Goal: Find specific page/section: Find specific page/section

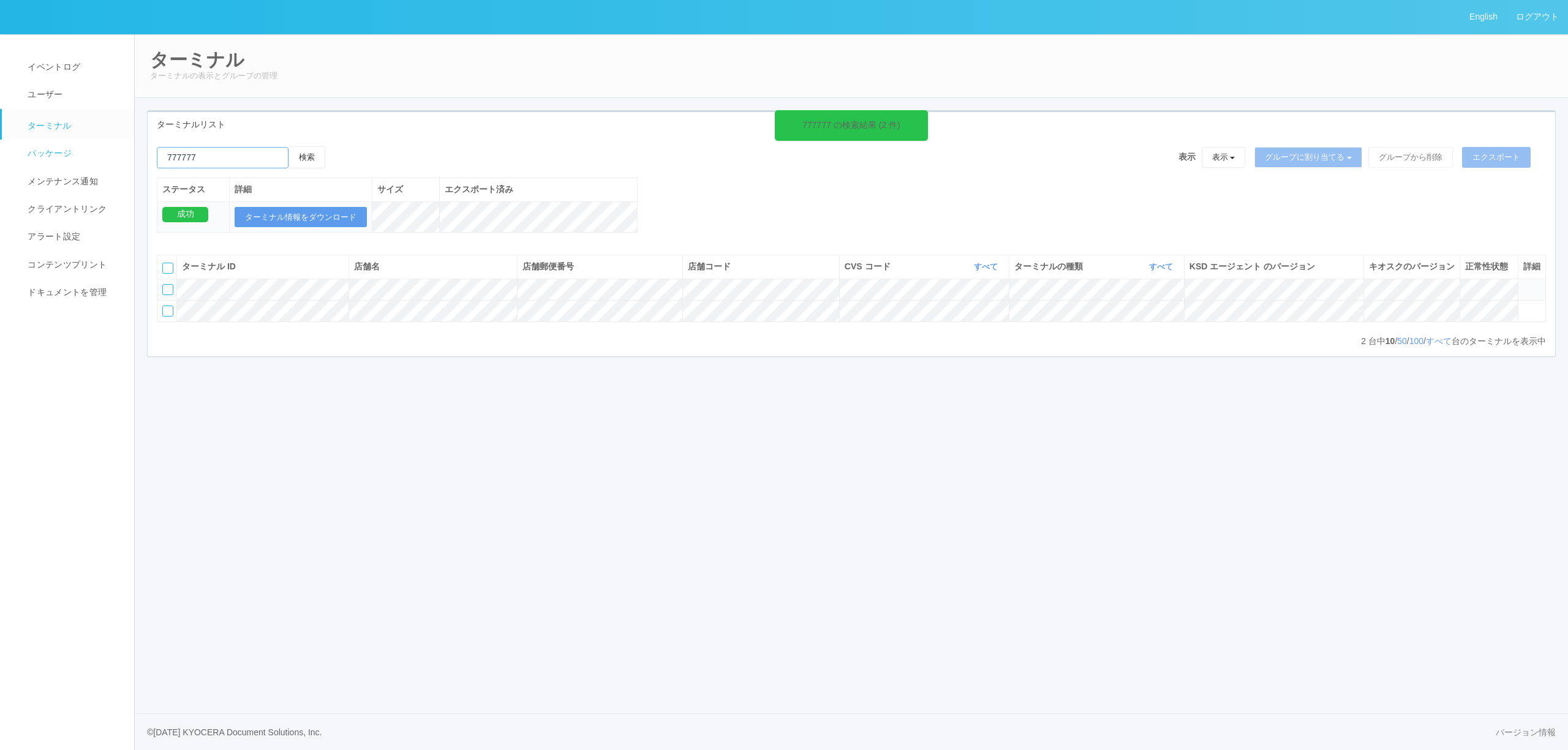
drag, startPoint x: 212, startPoint y: 155, endPoint x: 60, endPoint y: 161, distance: 152.1
click at [61, 161] on div "English ログアウト イベントログ ユーザー ターミナル パッケージ メンテナンス通知 クライアントリンク アラート設定 コンテンツプリント ドキュメン…" at bounding box center [784, 375] width 1568 height 750
paste input "emailSearch"
click at [250, 164] on input "emailSearch" at bounding box center [222, 158] width 132 height 21
paste input "原[PERSON_NAME]"
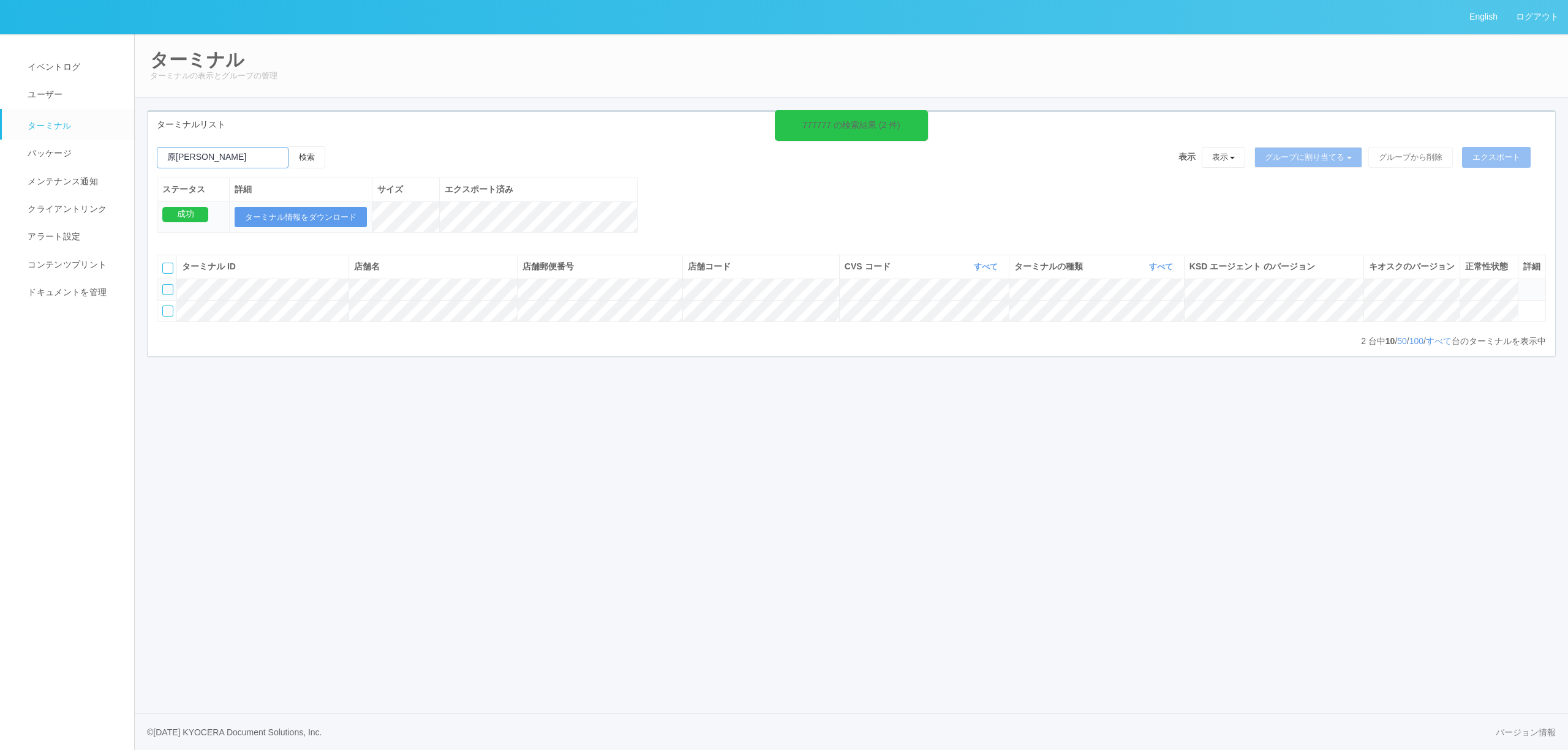
click at [289, 147] on button "検索" at bounding box center [307, 157] width 37 height 22
click at [385, 103] on div "ターミナル ターミナルの表示とグループの管理 ターミナルリスト 777777 の検索結果 (2 件) 検索 表示 表示 すべてのターミナル 未割り当てのターミ…" at bounding box center [851, 208] width 1433 height 349
click at [304, 151] on button "検索" at bounding box center [307, 157] width 37 height 22
drag, startPoint x: 206, startPoint y: 157, endPoint x: 18, endPoint y: 157, distance: 188.0
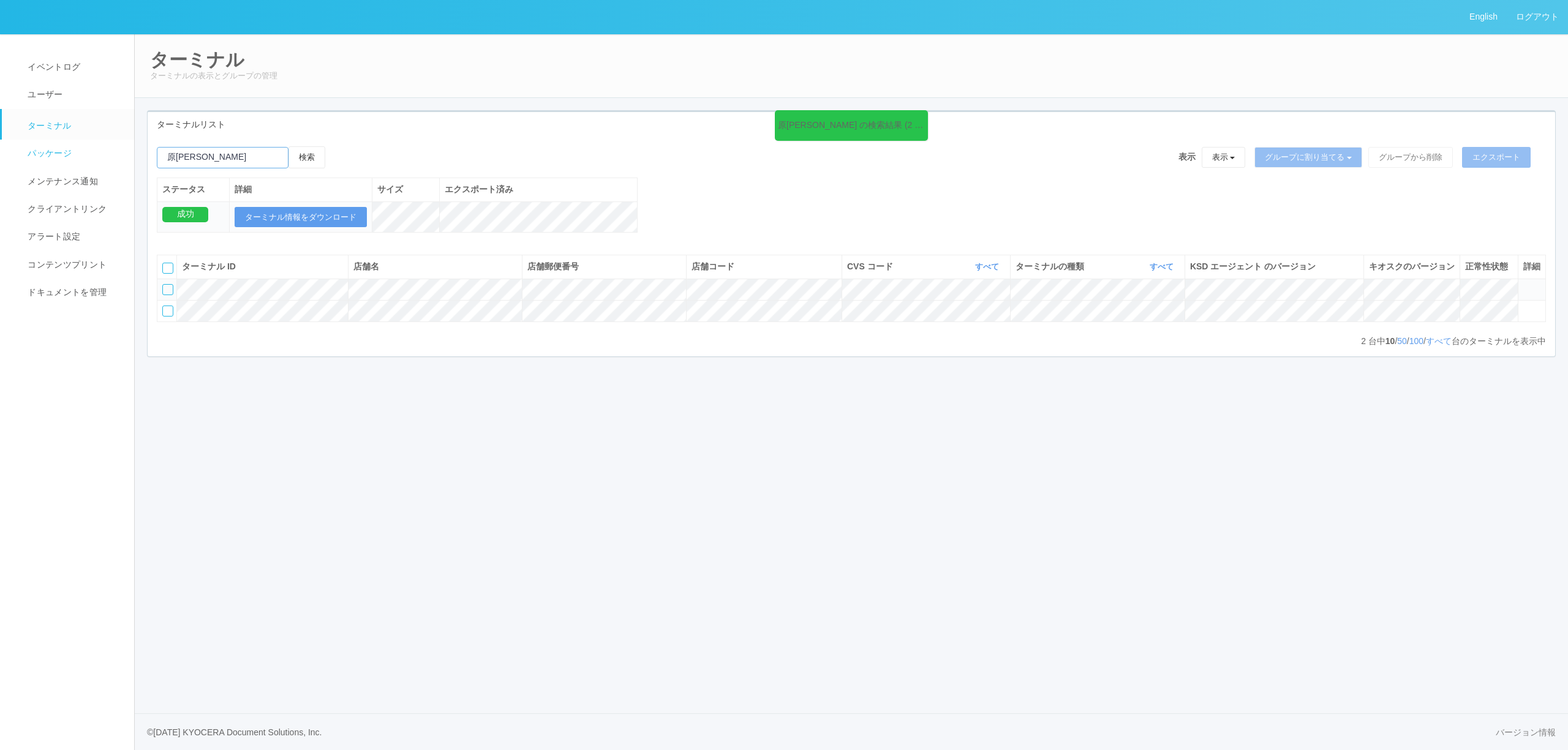
click at [21, 157] on div "English ログアウト イベントログ ユーザー ターミナル パッケージ メンテナンス通知 クライアントリンク アラート設定 コンテンツプリント ドキュメン…" at bounding box center [784, 375] width 1568 height 750
paste input "新得"
click at [289, 147] on button "検索" at bounding box center [307, 157] width 37 height 22
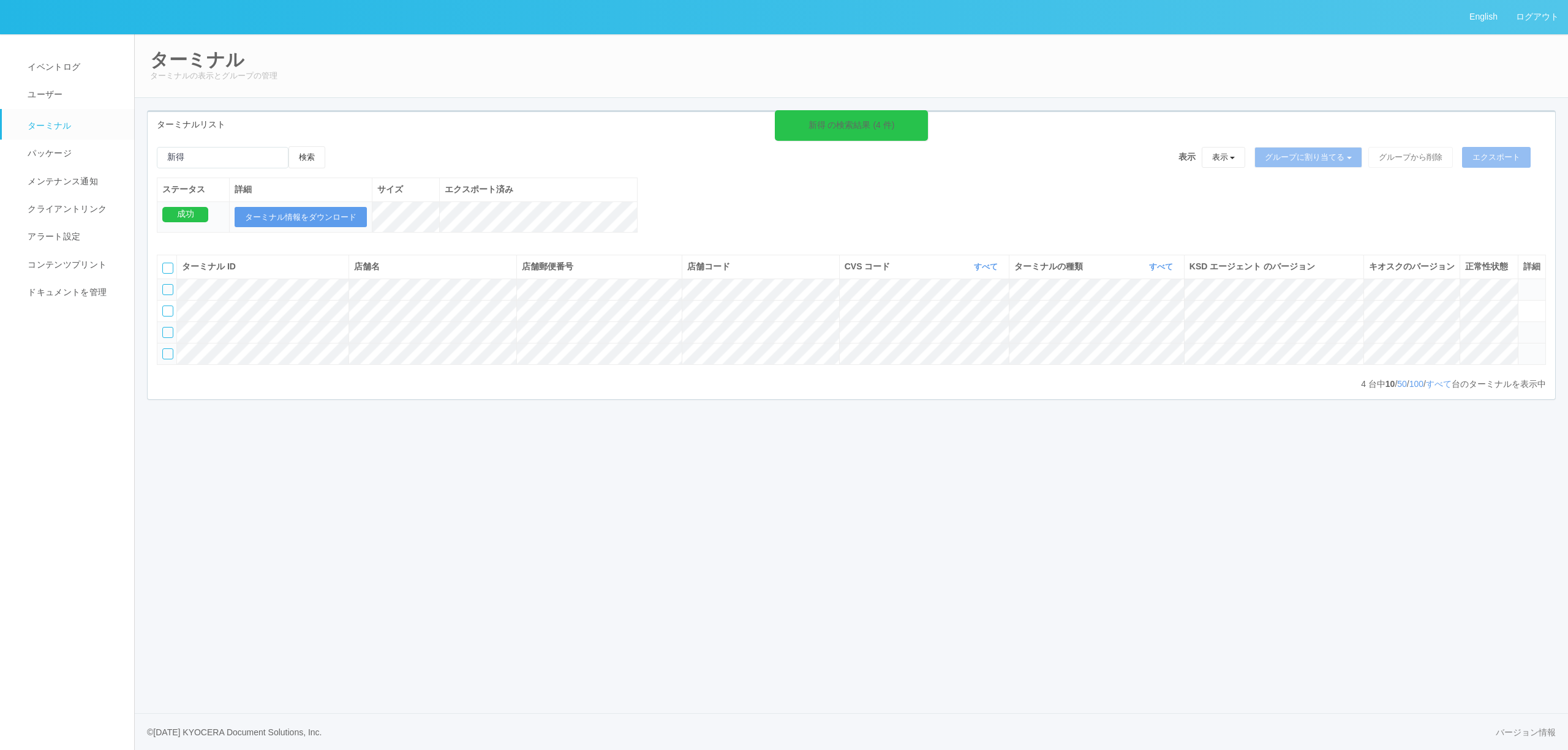
click at [1523, 349] on icon at bounding box center [1523, 349] width 0 height 0
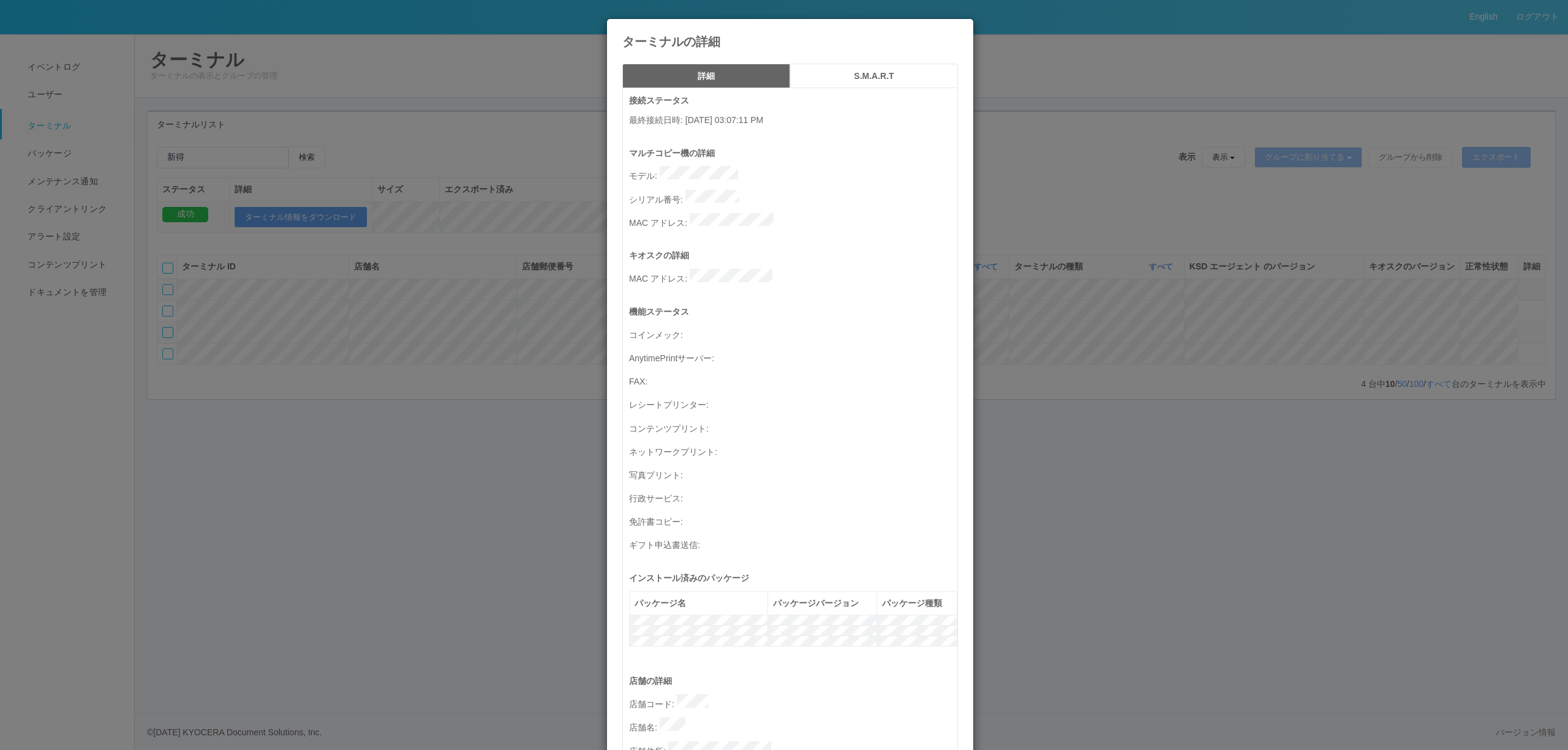
scroll to position [350, 0]
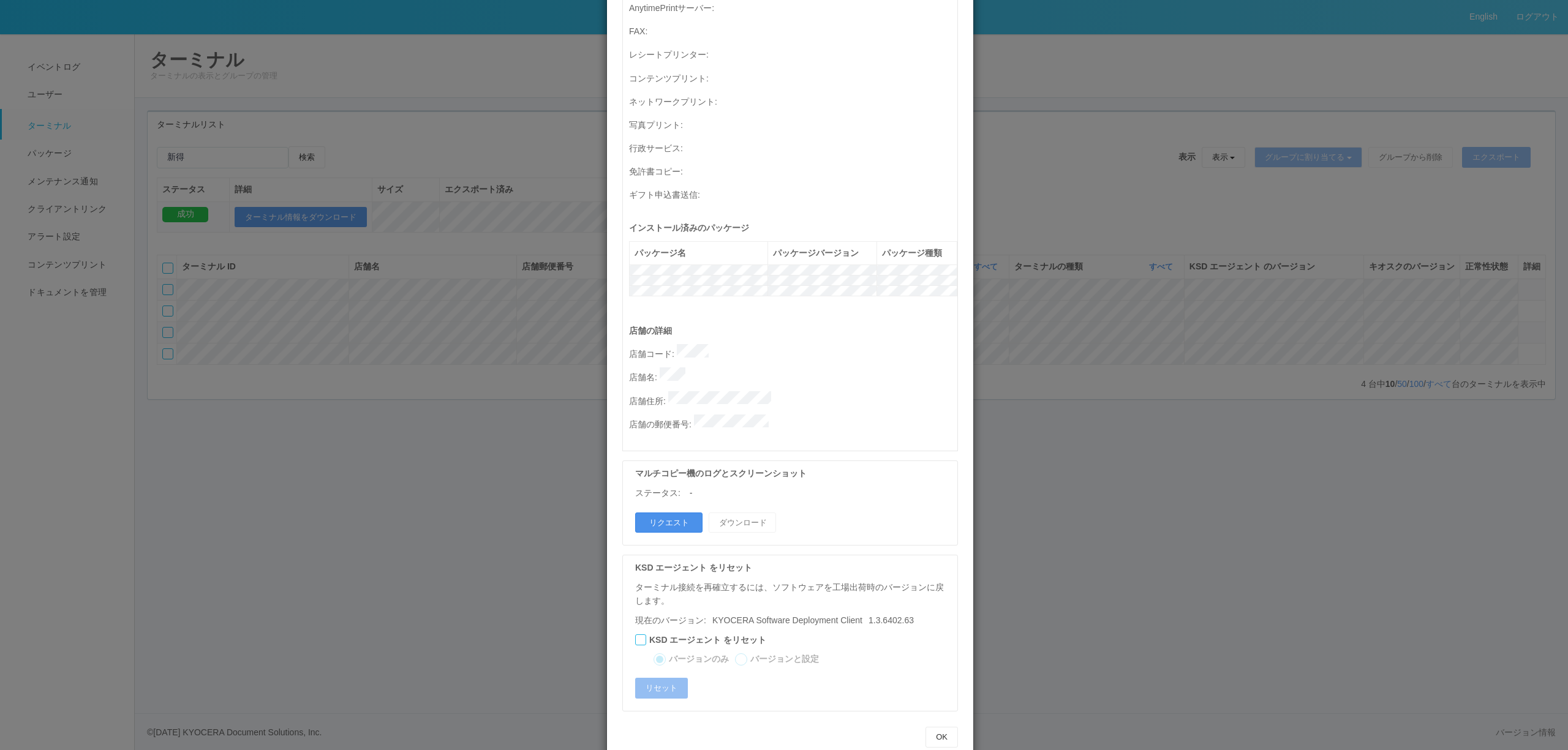
click at [685, 512] on button "リクエスト" at bounding box center [669, 522] width 67 height 21
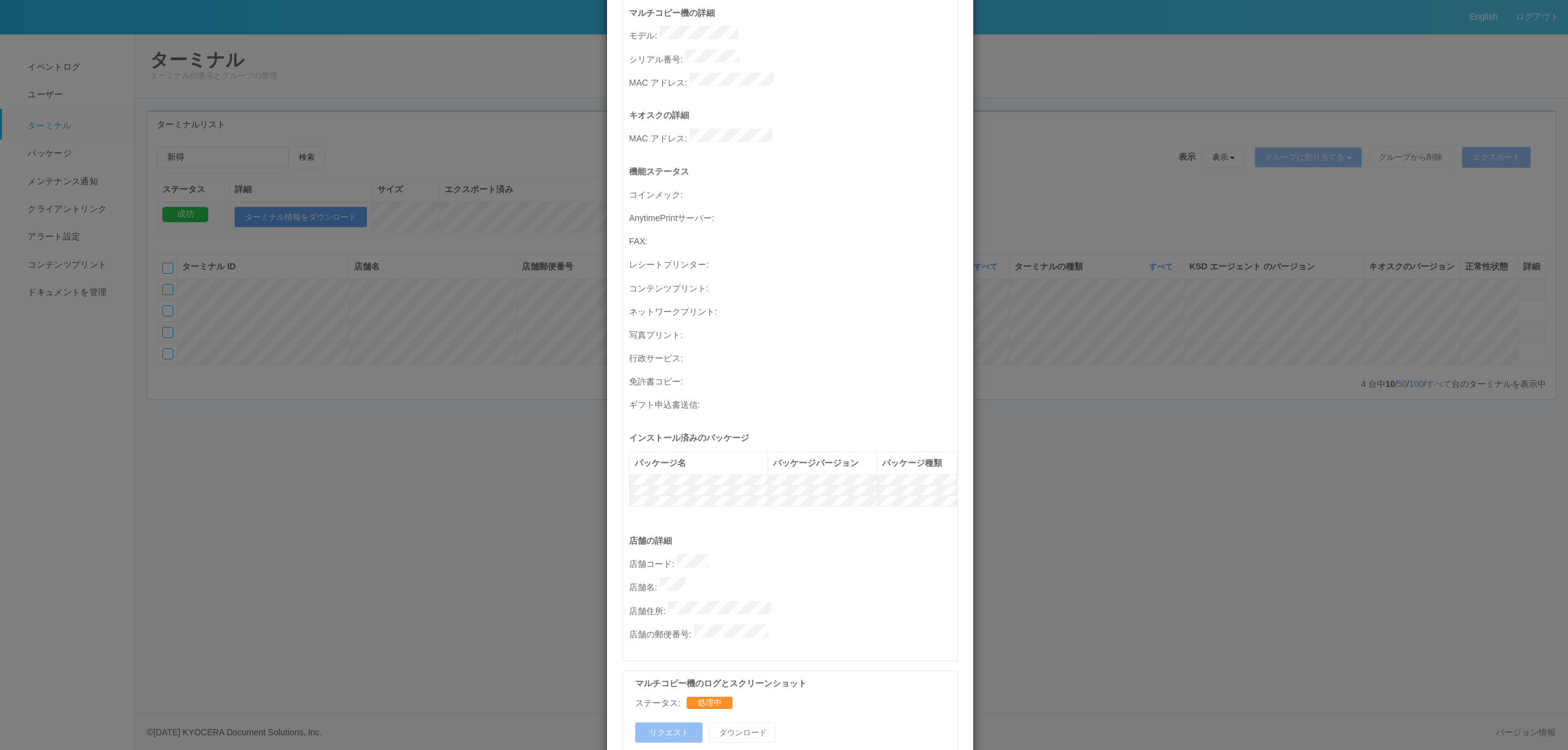
scroll to position [0, 0]
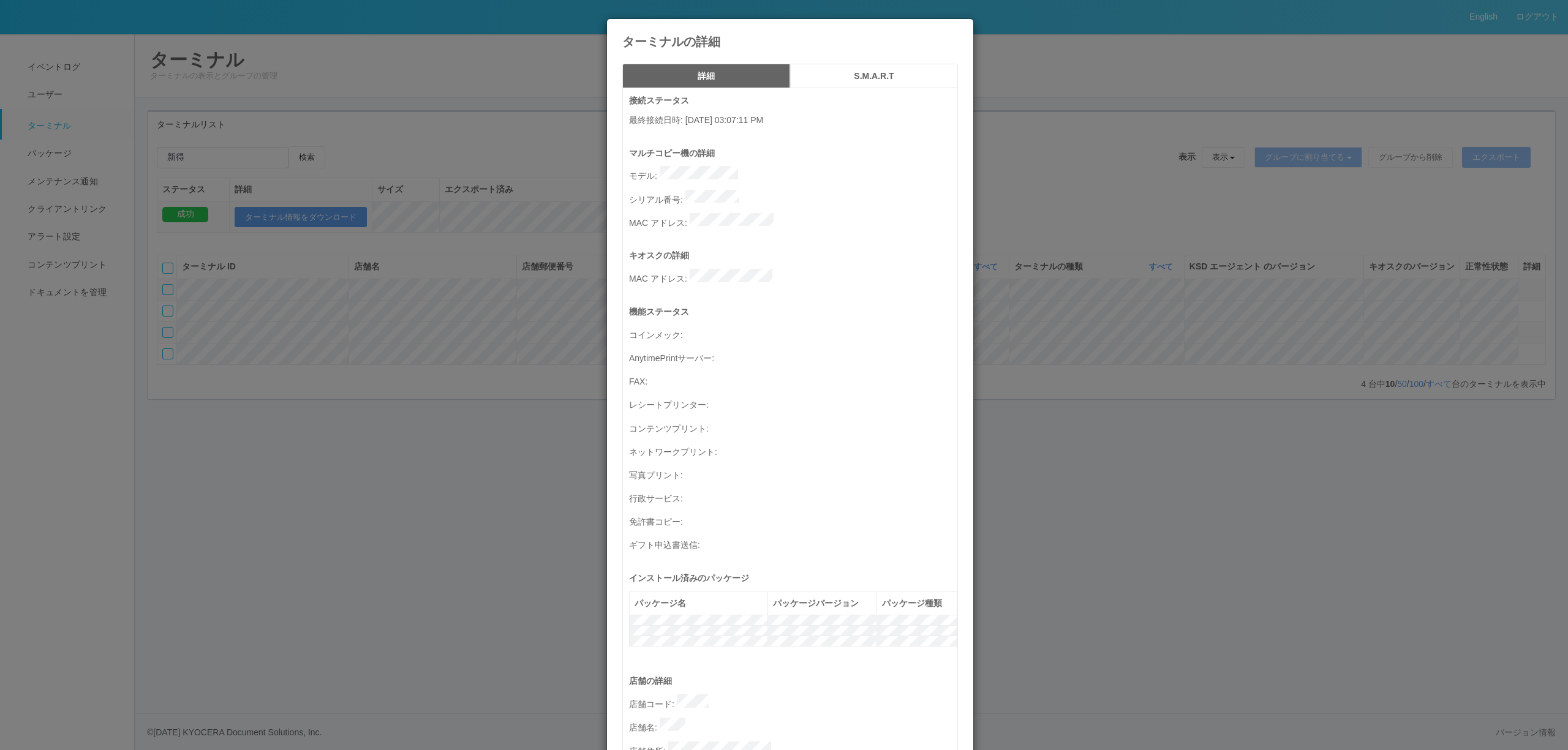
click at [1164, 219] on div "ターミナルの詳細 詳細 S.M.A.R.T 接続ステータス 最終接続日時 : [DATE] 03:07:11 PM マルチコピー機の詳細 モデル : シリアル…" at bounding box center [784, 375] width 1568 height 750
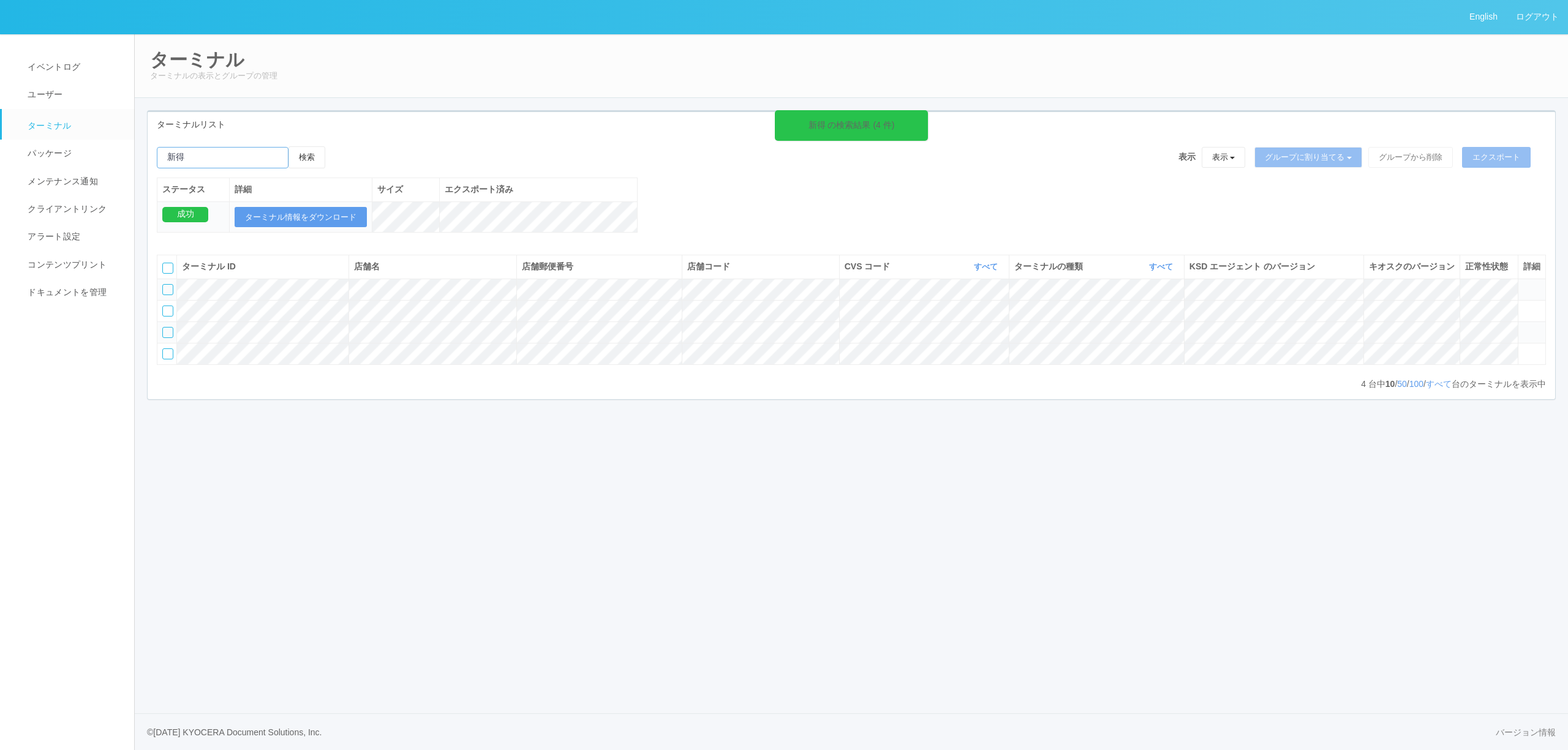
drag, startPoint x: 253, startPoint y: 150, endPoint x: 0, endPoint y: 155, distance: 253.0
click at [0, 155] on div "English ログアウト イベントログ ユーザー ターミナル パッケージ メンテナンス通知 クライアントリンク アラート設定 コンテンツプリント ドキュメン…" at bounding box center [784, 375] width 1568 height 750
paste input "[PERSON_NAME]の駅"
click at [289, 147] on button "検索" at bounding box center [307, 157] width 37 height 22
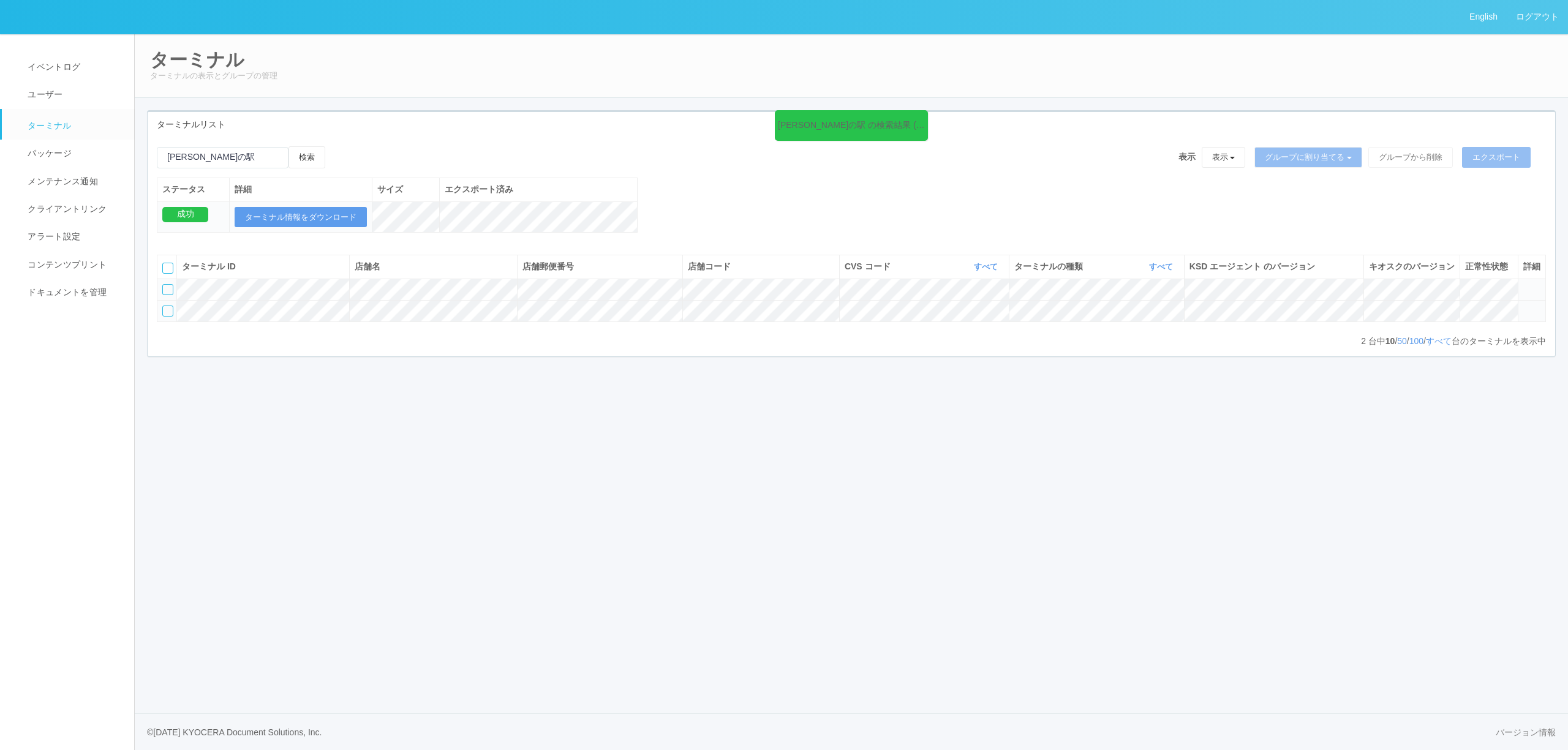
click at [1523, 305] on icon at bounding box center [1523, 305] width 0 height 0
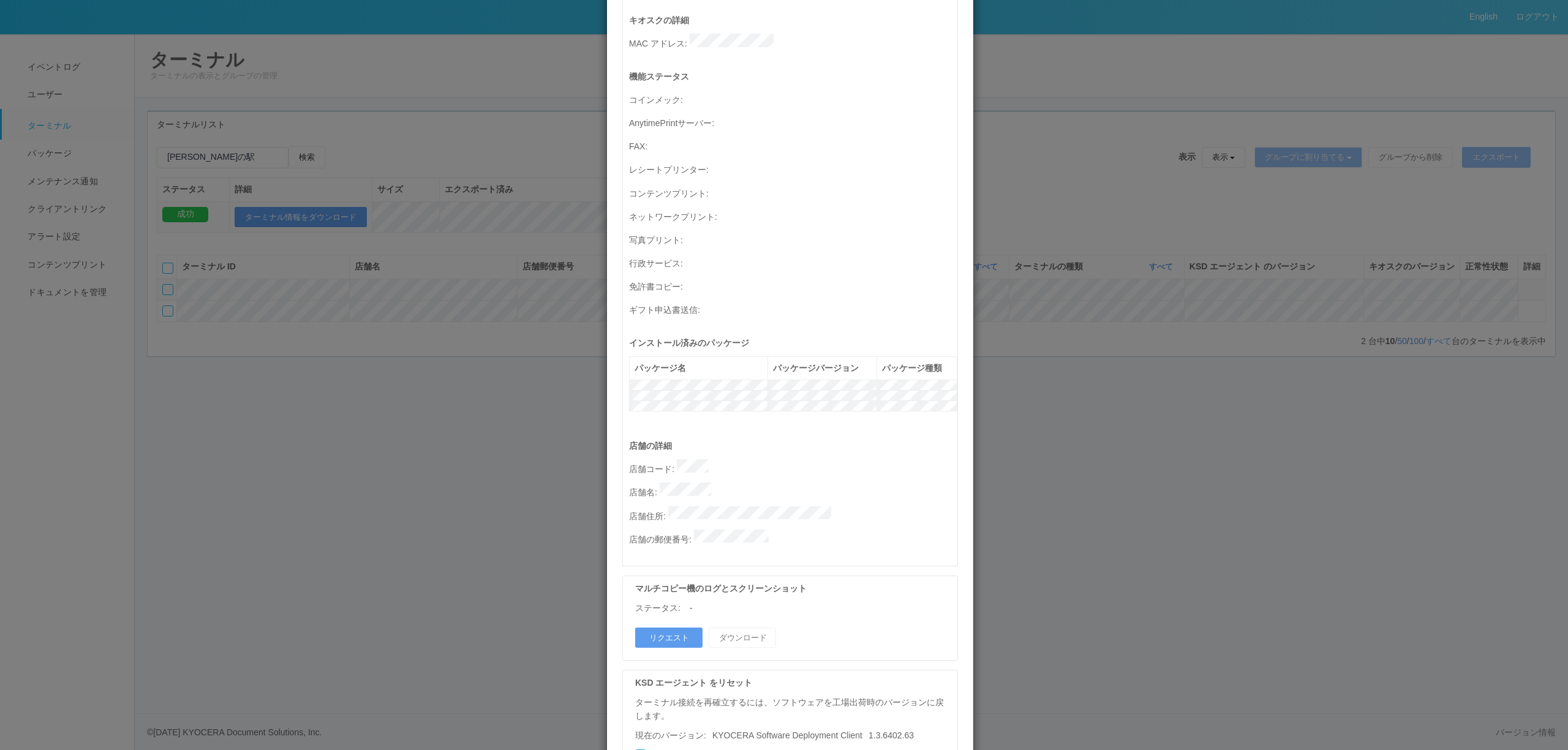
scroll to position [350, 0]
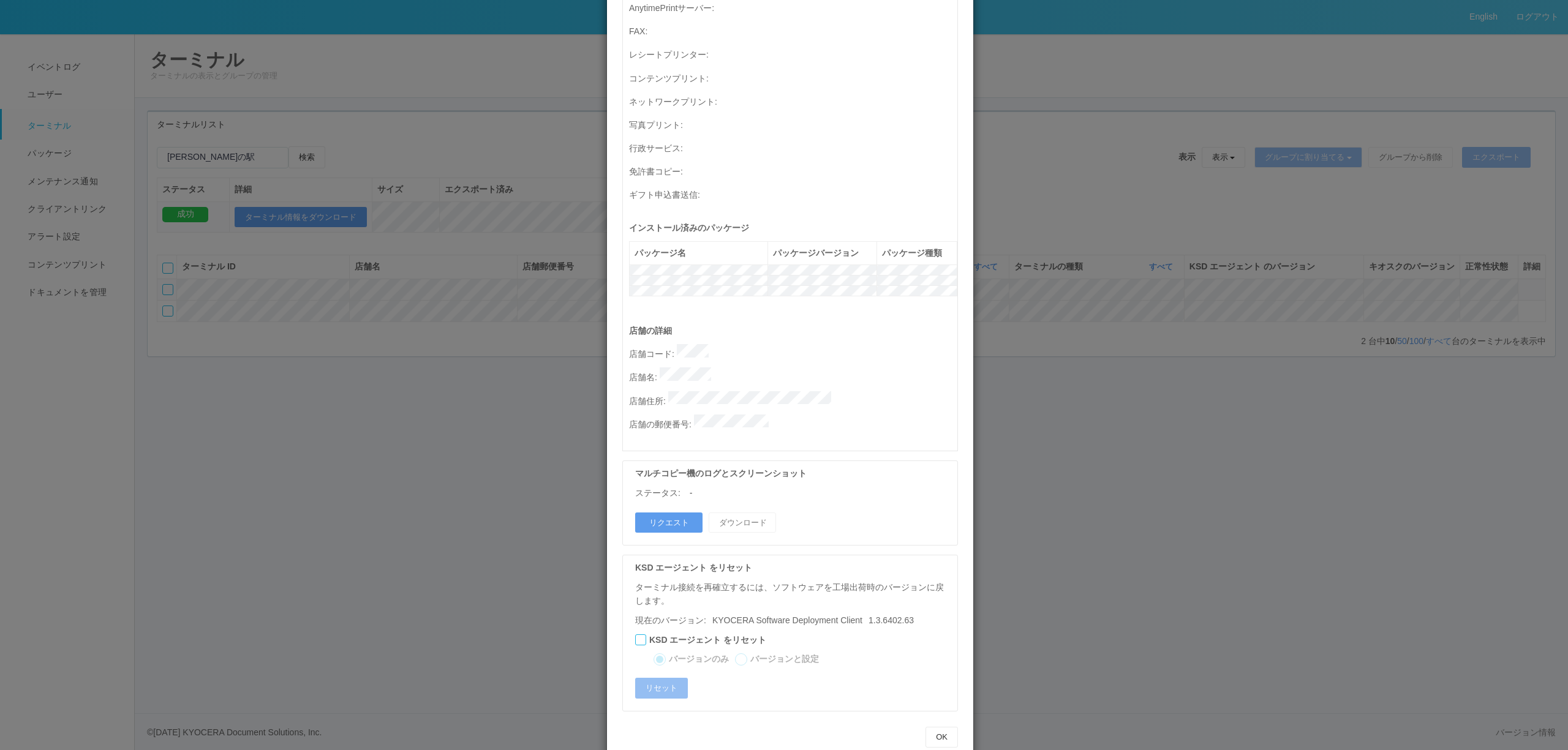
click at [306, 216] on div "ターミナルの詳細 詳細 S.M.A.R.T 接続ステータス 最終接続日時 : [DATE] 05:03:44 AM マルチコピー機の詳細 モデル : シリアル…" at bounding box center [784, 375] width 1568 height 750
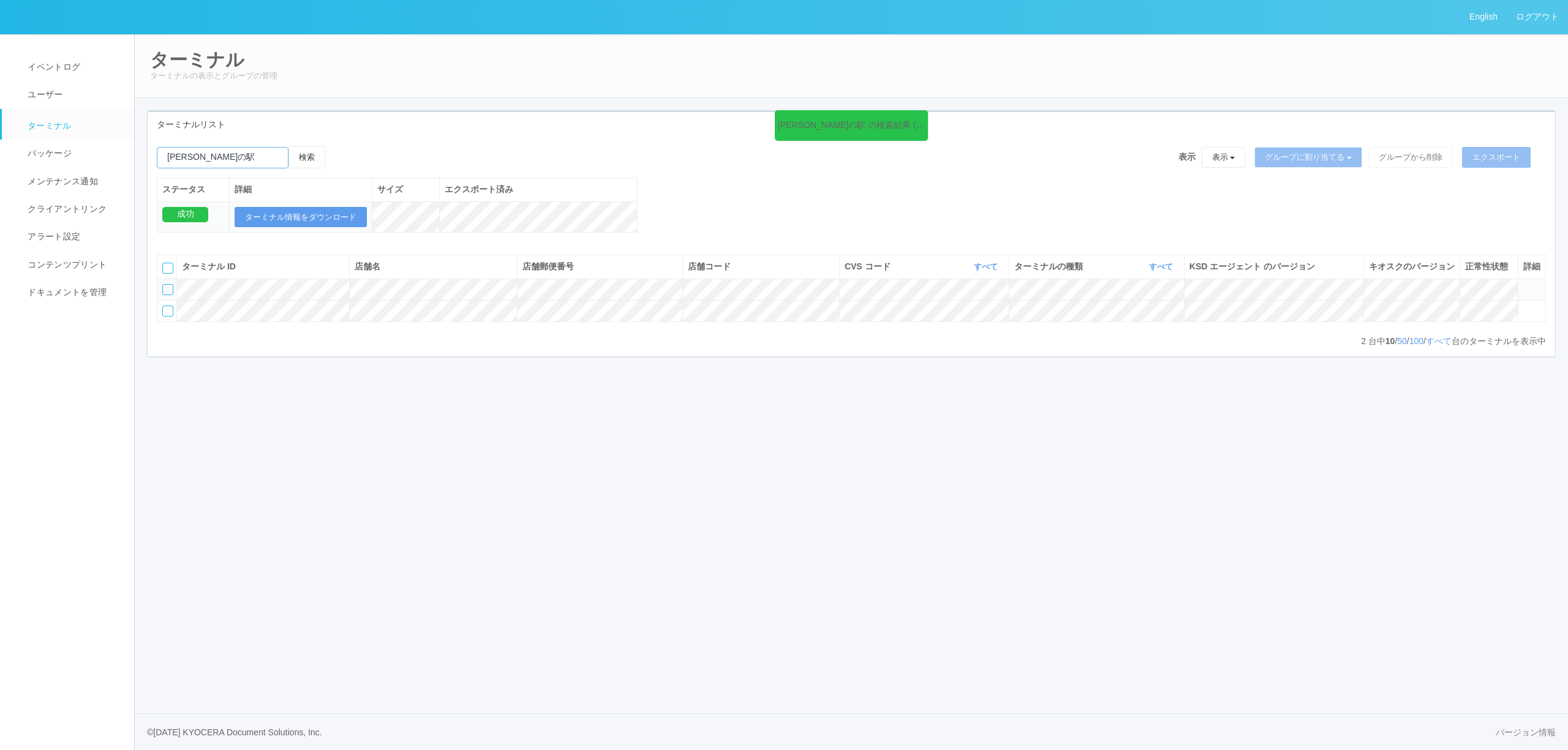
drag, startPoint x: 263, startPoint y: 161, endPoint x: 0, endPoint y: 160, distance: 263.0
click at [0, 160] on div "English ログアウト イベントログ ユーザー ターミナル パッケージ メンテナンス通知 クライアントリンク アラート設定 コンテンツプリント ドキュメン…" at bounding box center [784, 375] width 1568 height 750
paste input "北海道情報大学"
click at [289, 147] on button "検索" at bounding box center [307, 157] width 37 height 22
click at [1520, 322] on td at bounding box center [1531, 310] width 27 height 21
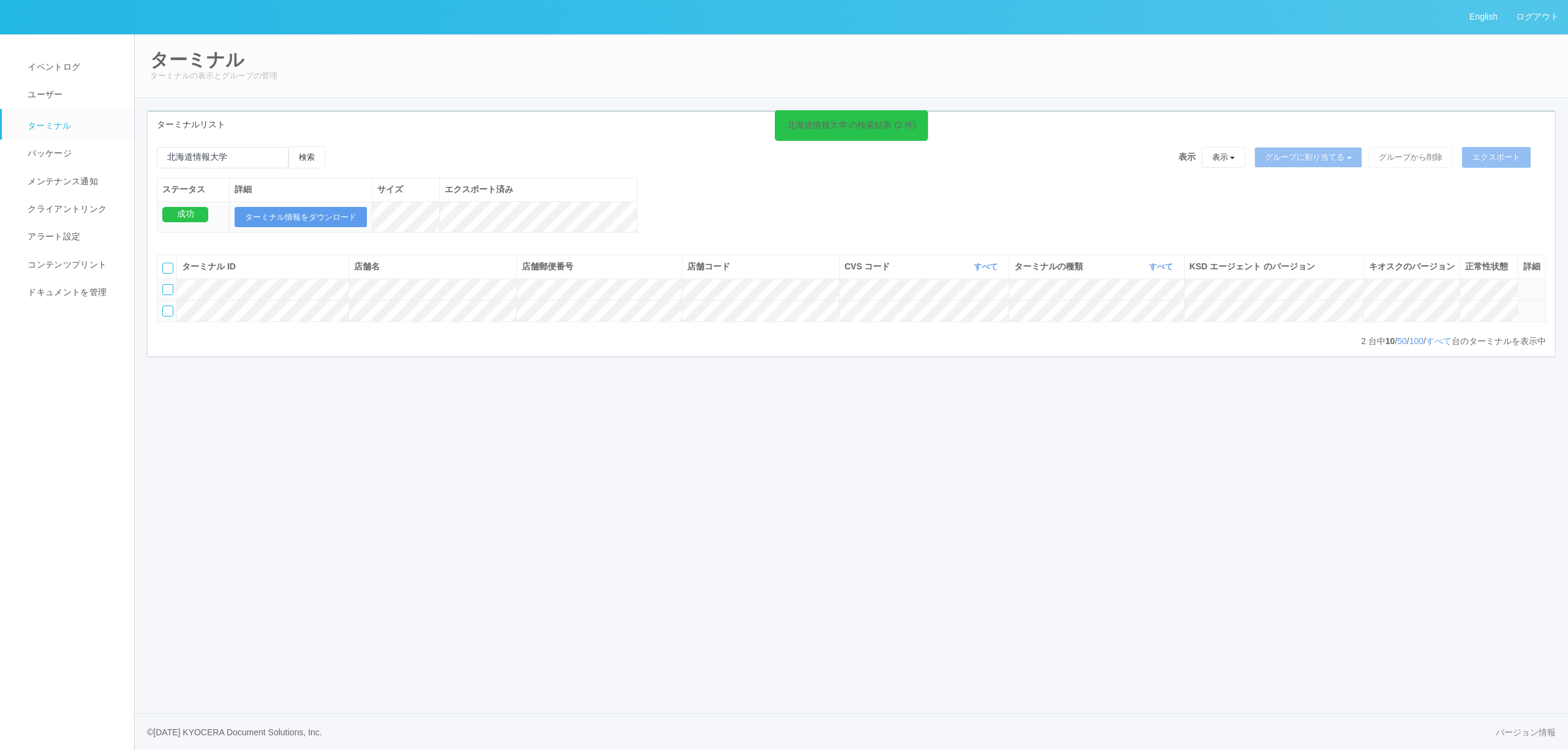
click at [1523, 305] on icon at bounding box center [1523, 305] width 0 height 0
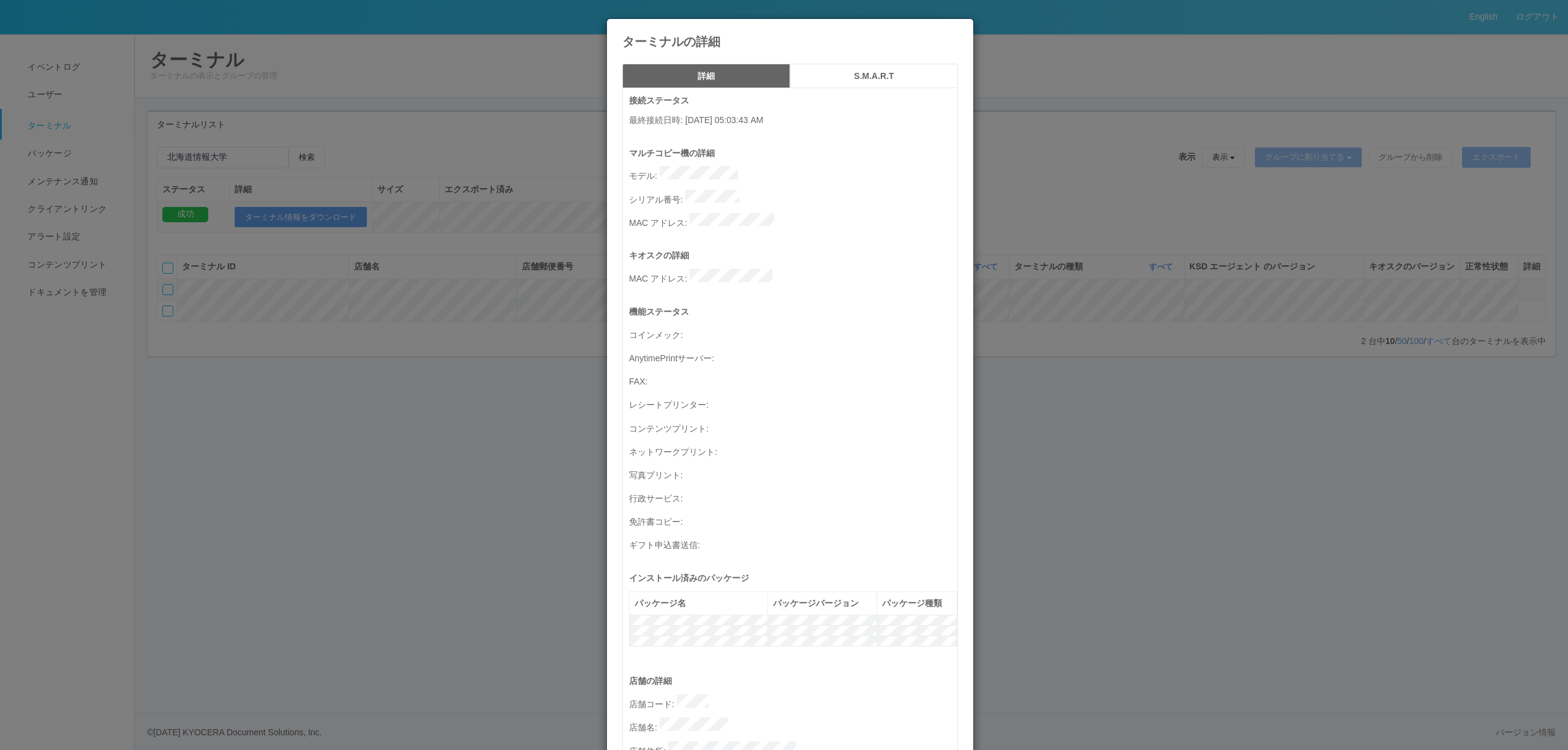
click at [283, 154] on div "ターミナルの詳細 詳細 S.M.A.R.T 接続ステータス 最終接続日時 : [DATE] 05:03:43 AM マルチコピー機の詳細 モデル : シリアル…" at bounding box center [784, 375] width 1568 height 750
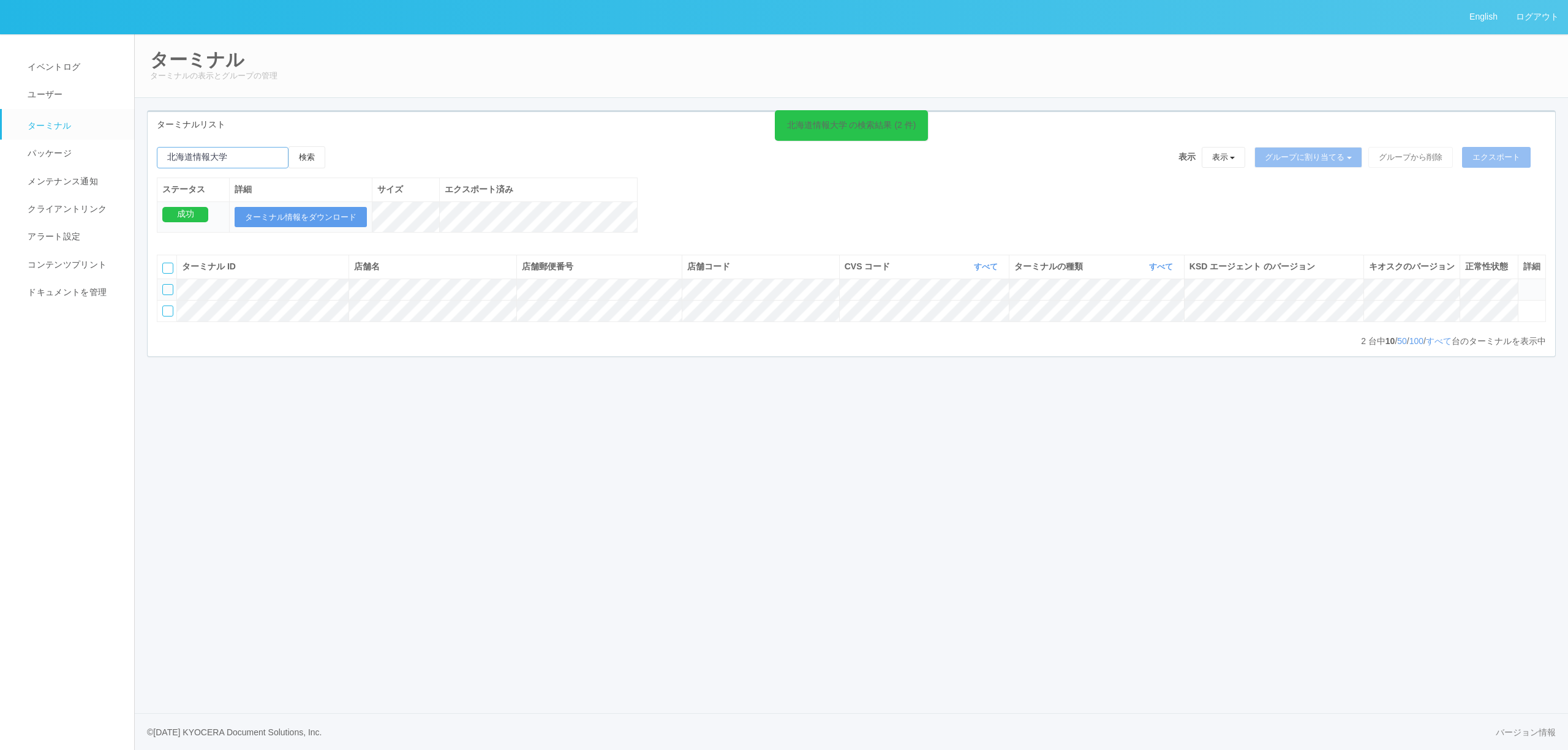
drag, startPoint x: 241, startPoint y: 156, endPoint x: 0, endPoint y: 165, distance: 241.2
click at [0, 165] on div "English ログアウト イベントログ ユーザー ターミナル パッケージ メンテナンス通知 クライアントリンク アラート設定 コンテンツプリント ドキュメン…" at bounding box center [784, 375] width 1568 height 750
paste input "日立[PERSON_NAME][GEOGRAPHIC_DATA]"
drag, startPoint x: 265, startPoint y: 160, endPoint x: 0, endPoint y: 160, distance: 265.0
click at [0, 160] on div "English ログアウト イベントログ ユーザー ターミナル パッケージ メンテナンス通知 クライアントリンク アラート設定 コンテンツプリント ドキュメン…" at bounding box center [784, 375] width 1568 height 750
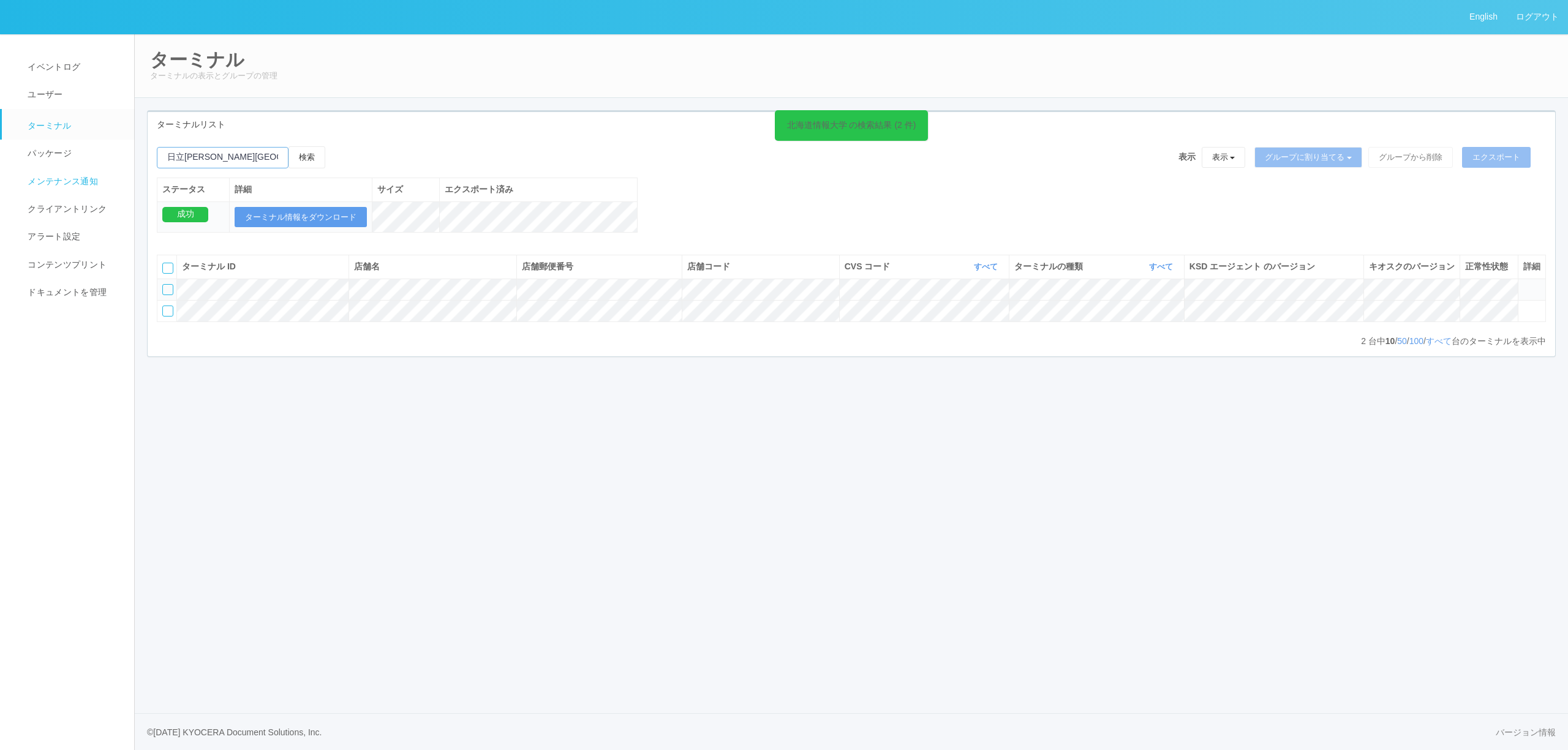
paste input "くぼた"
click at [319, 158] on button "検索" at bounding box center [307, 157] width 37 height 22
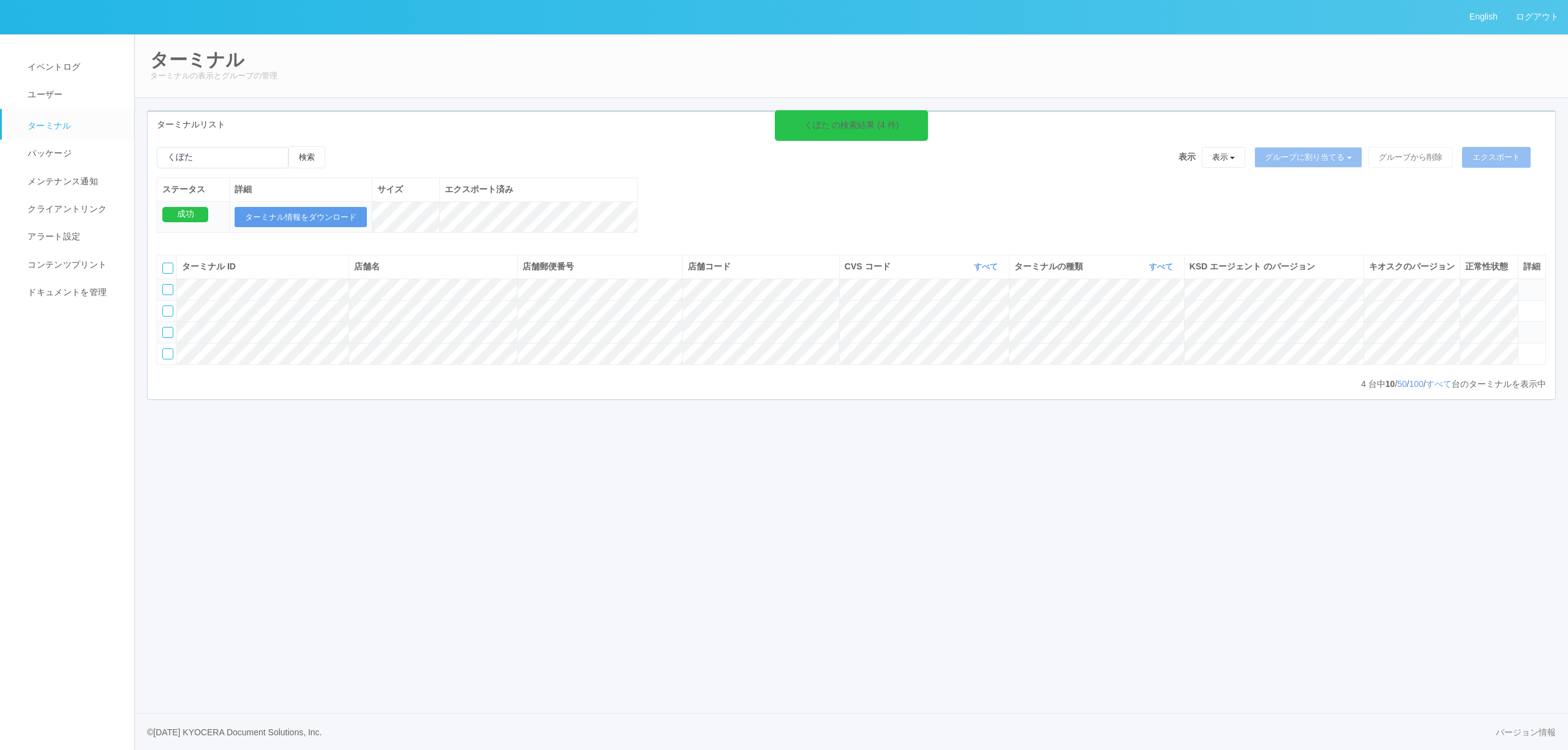
click at [1523, 327] on icon at bounding box center [1523, 327] width 0 height 0
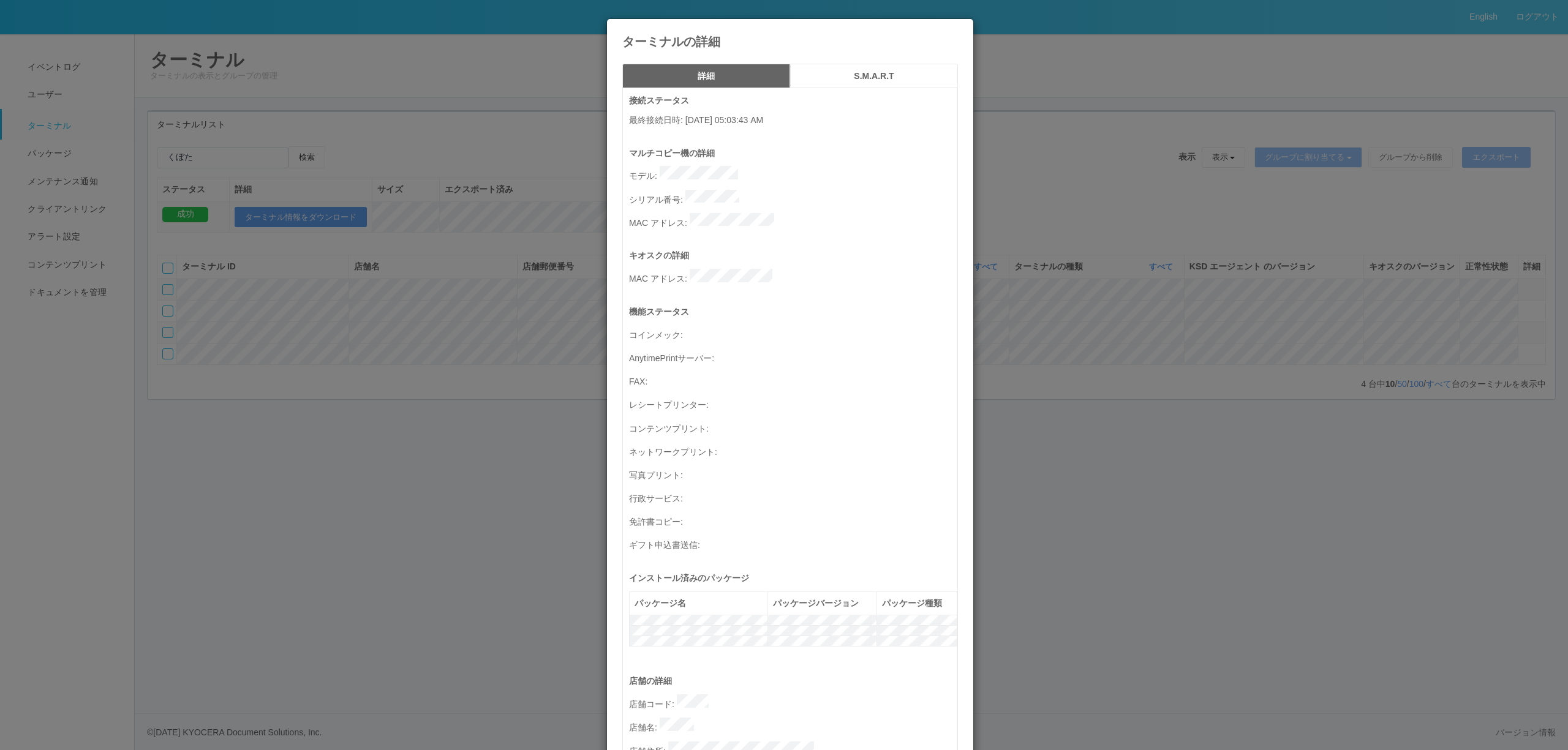
click at [179, 170] on div "ターミナルの詳細 詳細 S.M.A.R.T 接続ステータス 最終接続日時 : [DATE] 05:03:43 AM マルチコピー機の詳細 モデル : シリアル…" at bounding box center [784, 375] width 1568 height 750
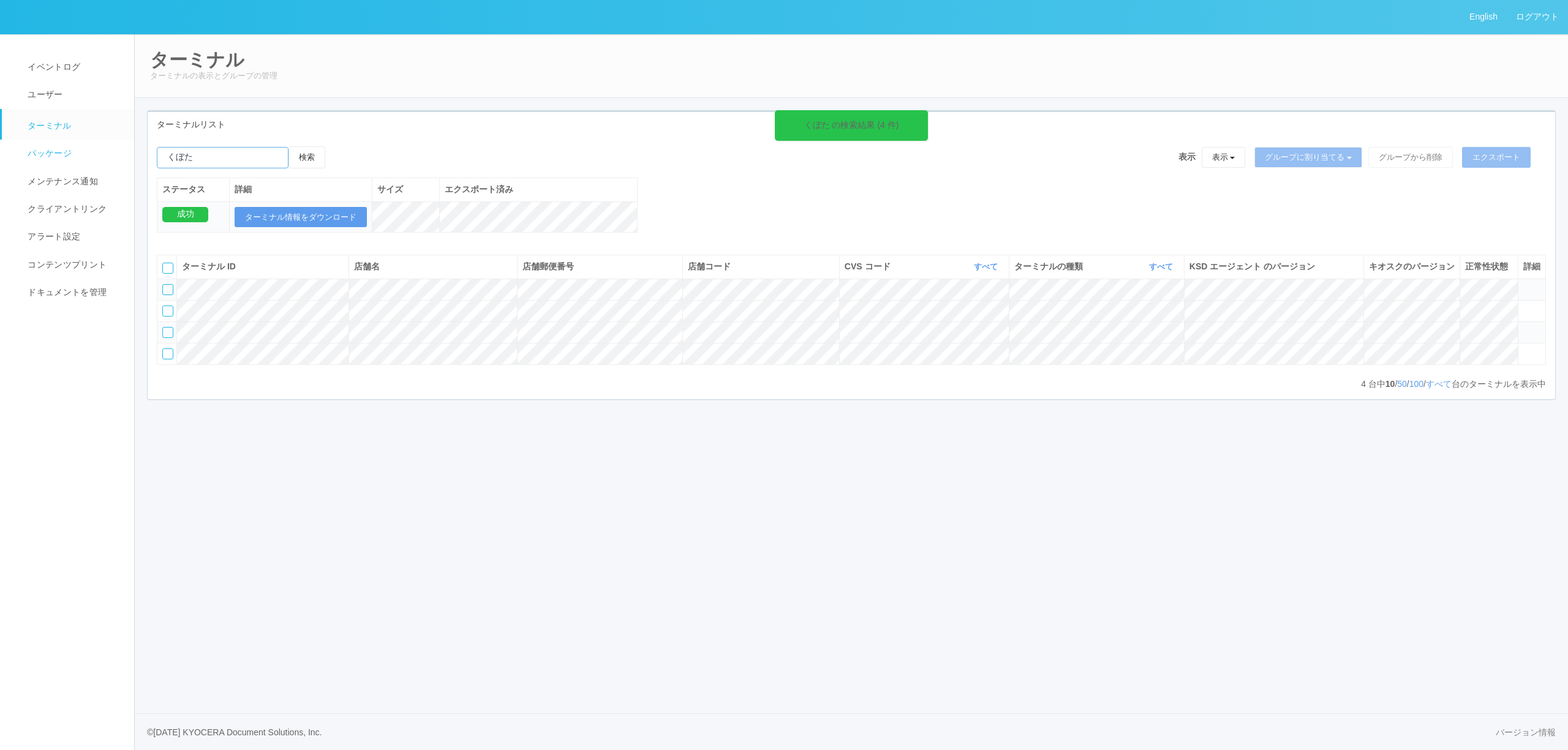
drag, startPoint x: 201, startPoint y: 158, endPoint x: 7, endPoint y: 148, distance: 194.3
click at [0, 155] on div "English ログアウト イベントログ ユーザー ターミナル パッケージ メンテナンス通知 クライアントリンク アラート設定 コンテンツプリント ドキュメン…" at bounding box center [784, 375] width 1568 height 750
paste input "[GEOGRAPHIC_DATA][PERSON_NAME]"
click at [304, 158] on button "検索" at bounding box center [307, 157] width 37 height 22
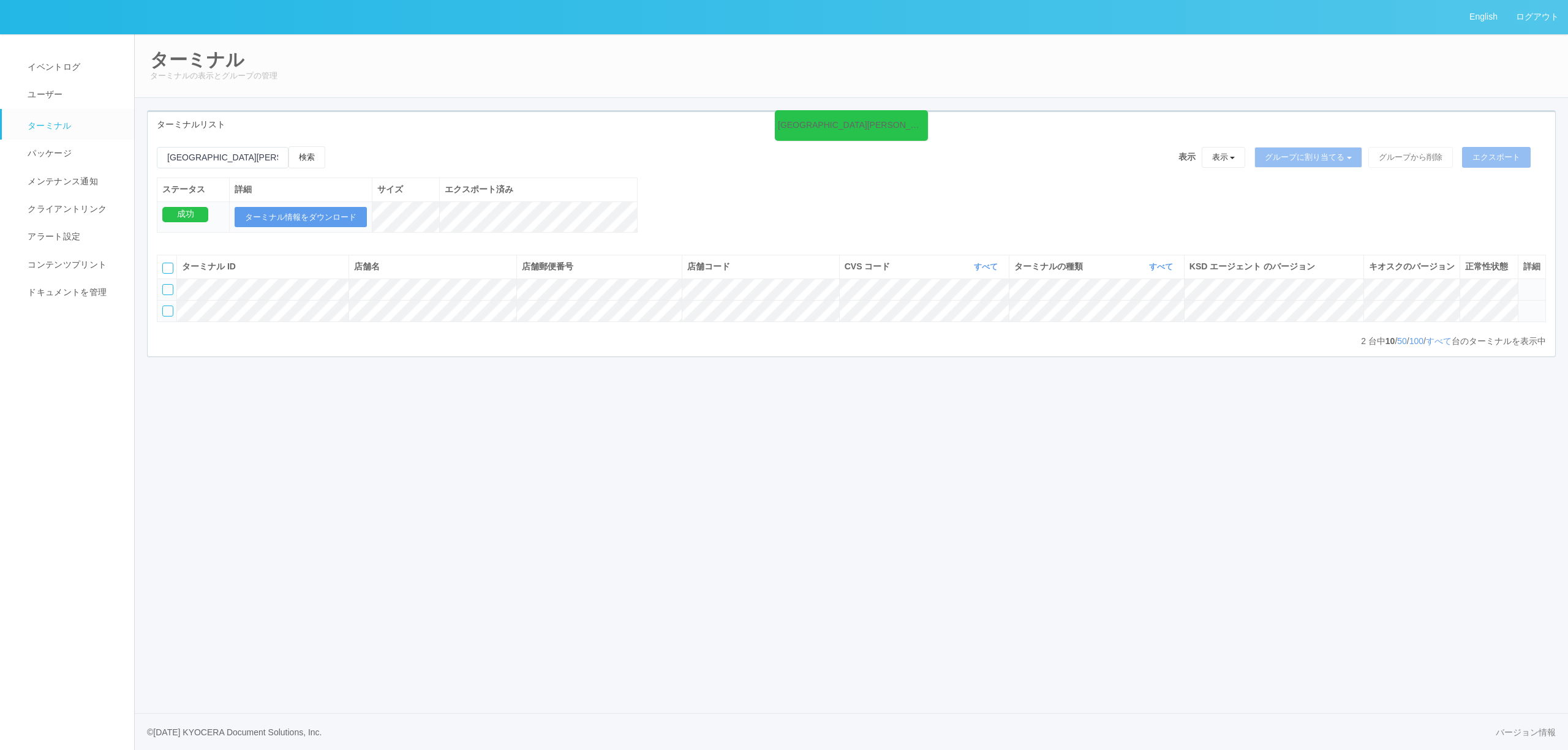
click at [1523, 305] on icon at bounding box center [1523, 305] width 0 height 0
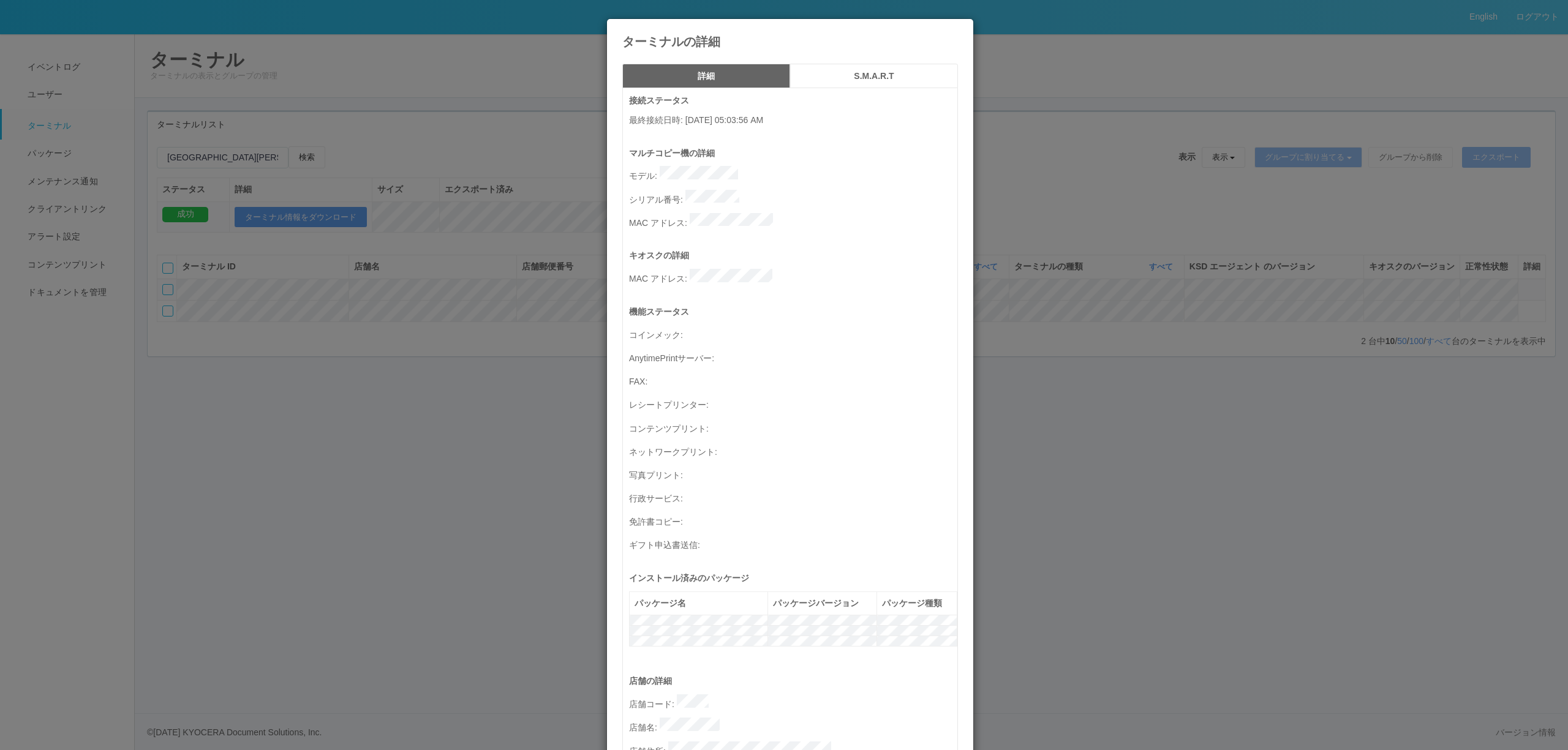
click at [310, 295] on div "ターミナルの詳細 詳細 S.M.A.R.T 接続ステータス 最終接続日時 : [DATE] 05:03:56 AM マルチコピー機の詳細 モデル : シリアル…" at bounding box center [784, 375] width 1568 height 750
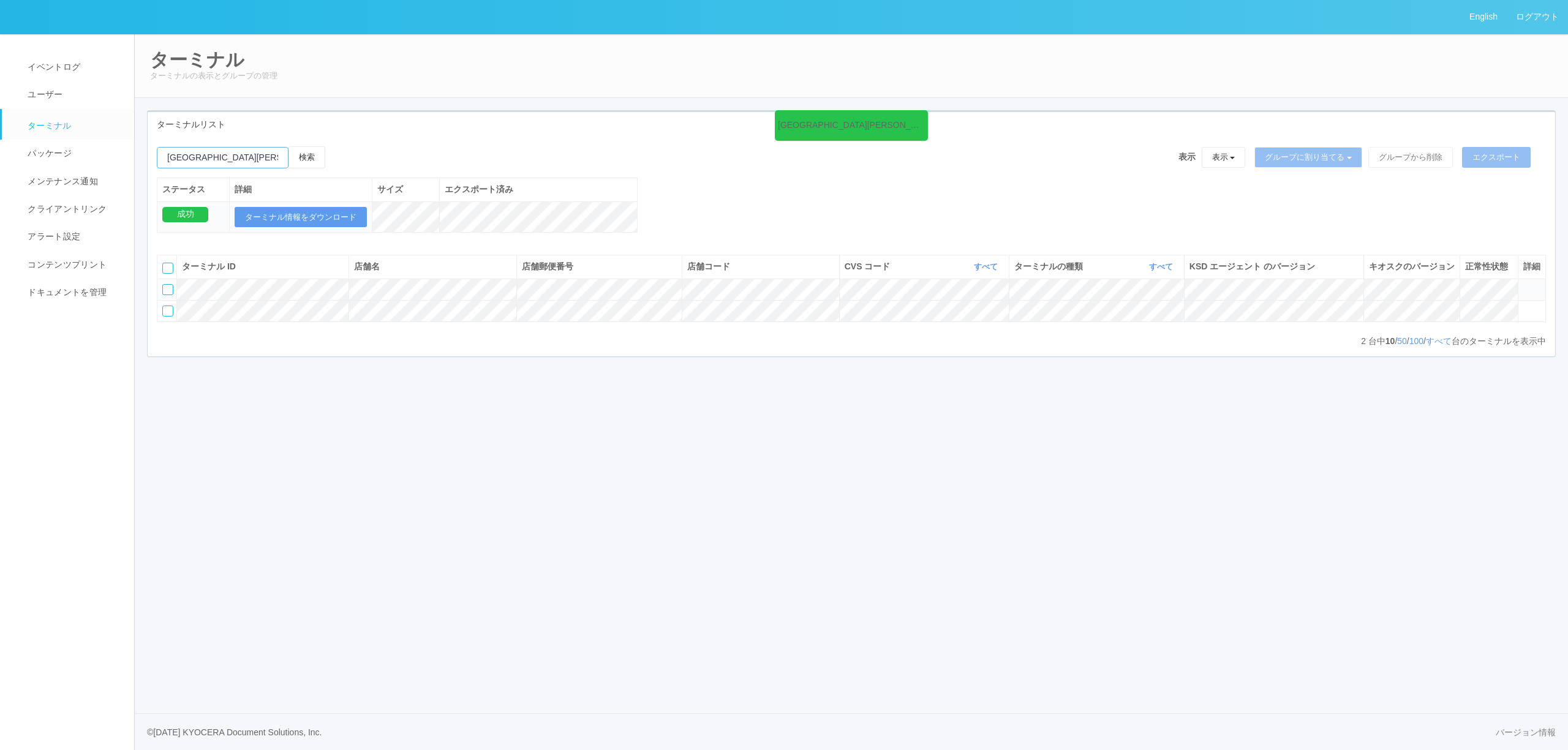
drag, startPoint x: 262, startPoint y: 161, endPoint x: 165, endPoint y: 155, distance: 97.2
click at [165, 155] on input "emailSearch" at bounding box center [222, 158] width 132 height 21
paste input "[PERSON_NAME]"
type input "[PERSON_NAME]"
click at [309, 153] on button "検索" at bounding box center [307, 157] width 37 height 22
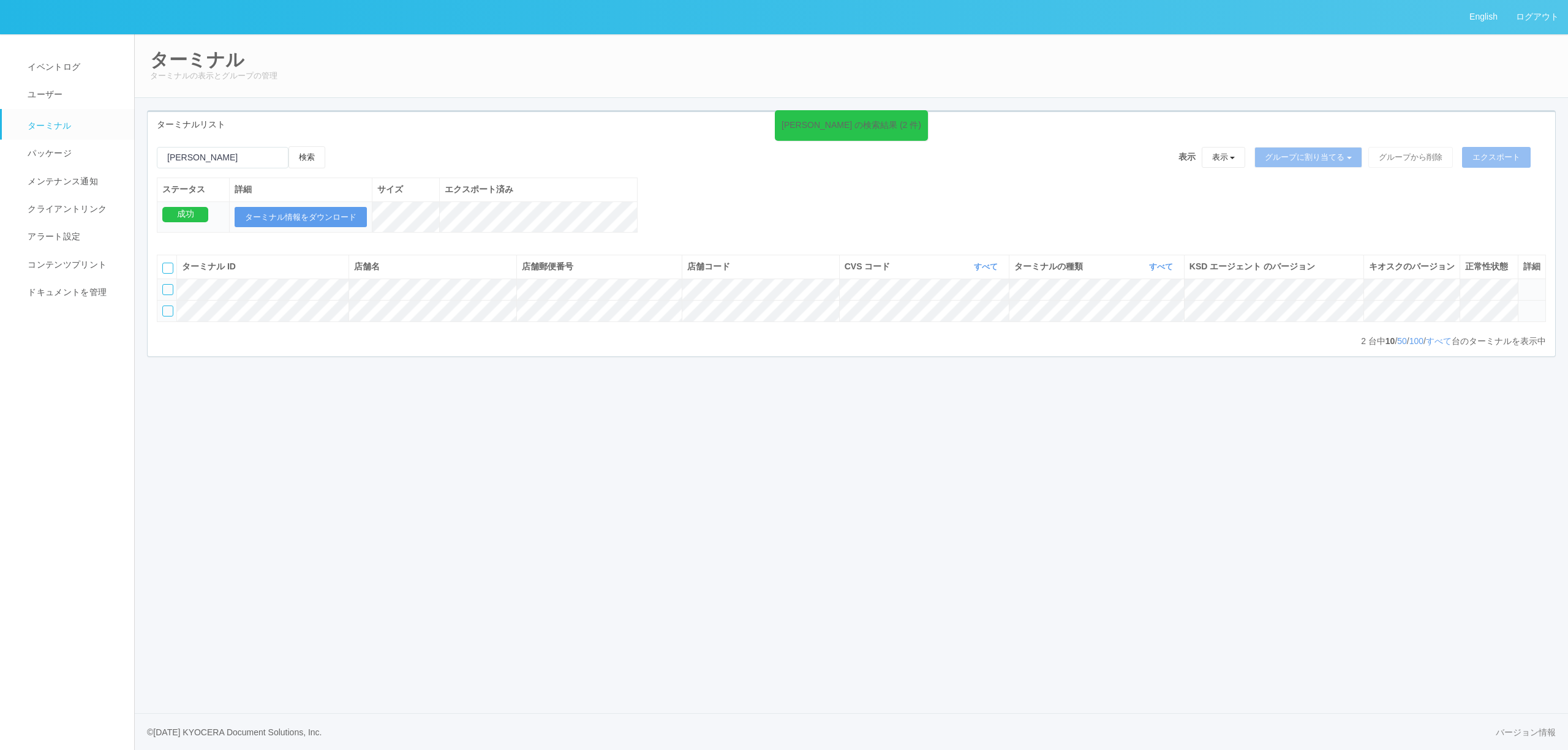
click at [1523, 305] on icon at bounding box center [1523, 305] width 0 height 0
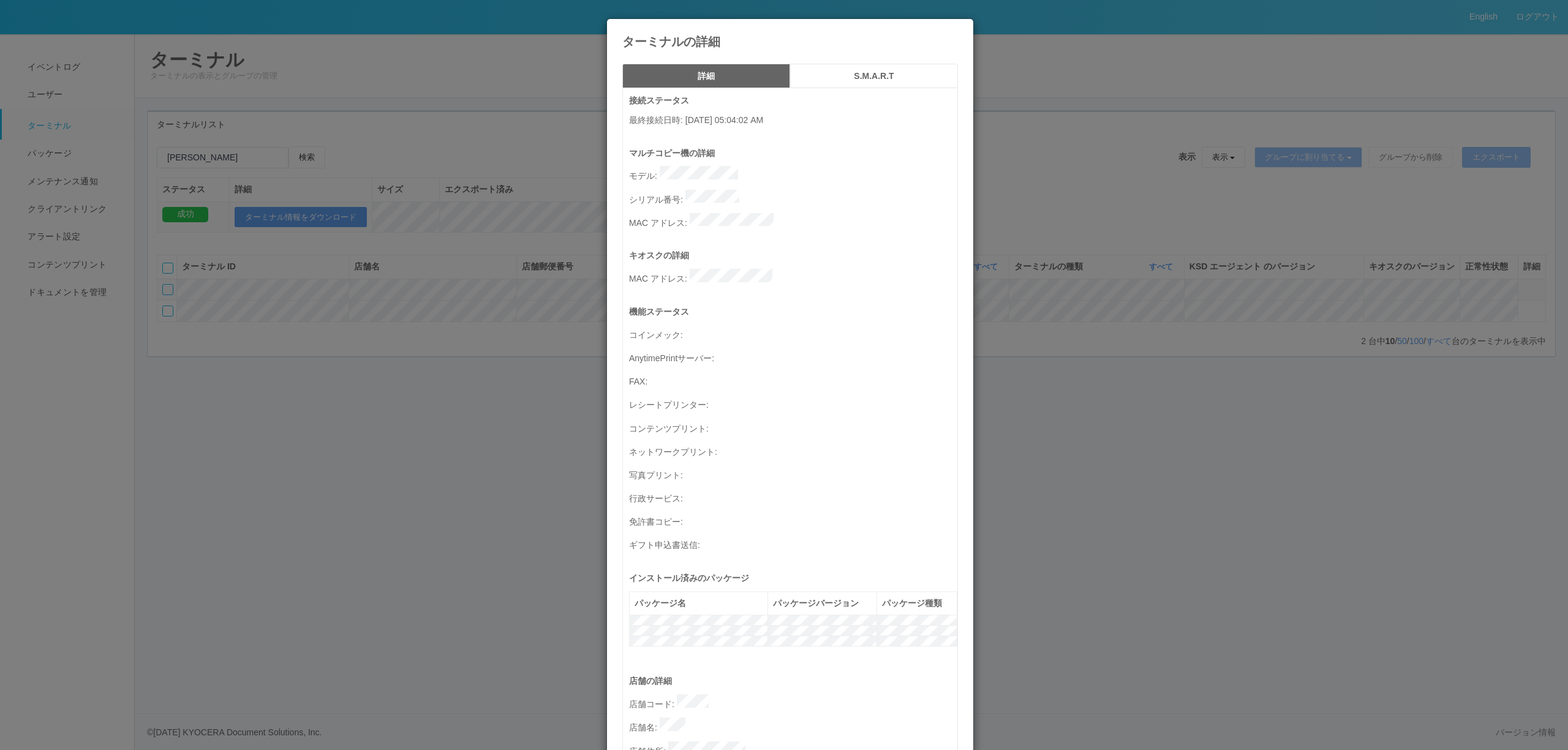
click at [283, 304] on div "ターミナルの詳細 詳細 S.M.A.R.T 接続ステータス 最終接続日時 : [DATE] 05:04:02 AM マルチコピー機の詳細 モデル : シリアル…" at bounding box center [784, 375] width 1568 height 750
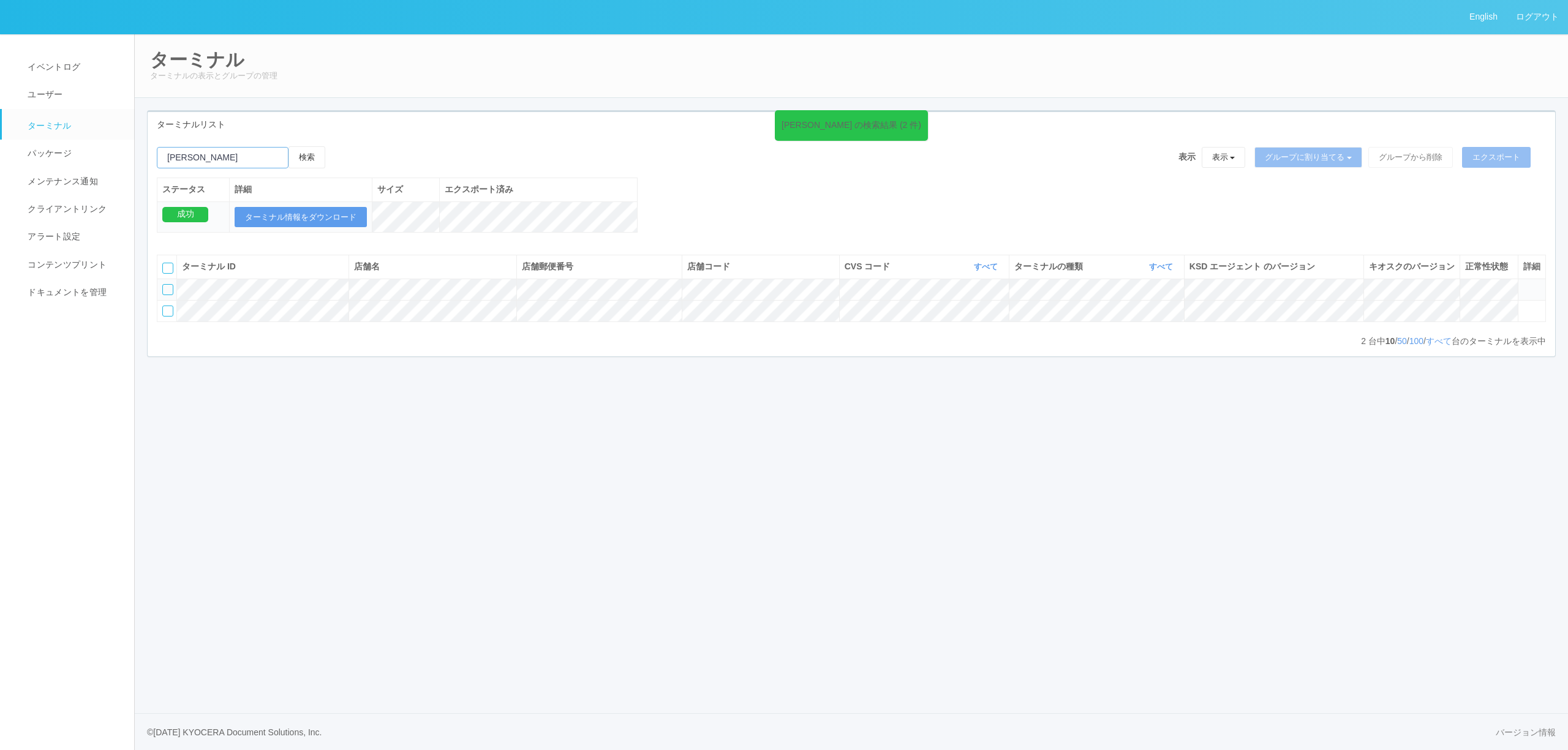
drag, startPoint x: 245, startPoint y: 161, endPoint x: 145, endPoint y: 157, distance: 100.1
click at [145, 157] on div "ターミナルリスト [PERSON_NAME] の検索結果 (2 件) 検索 表示 表示 すべてのターミナル 未割り当てのターミナル グループを追加 グループ名…" at bounding box center [851, 240] width 1427 height 259
